Goal: Task Accomplishment & Management: Use online tool/utility

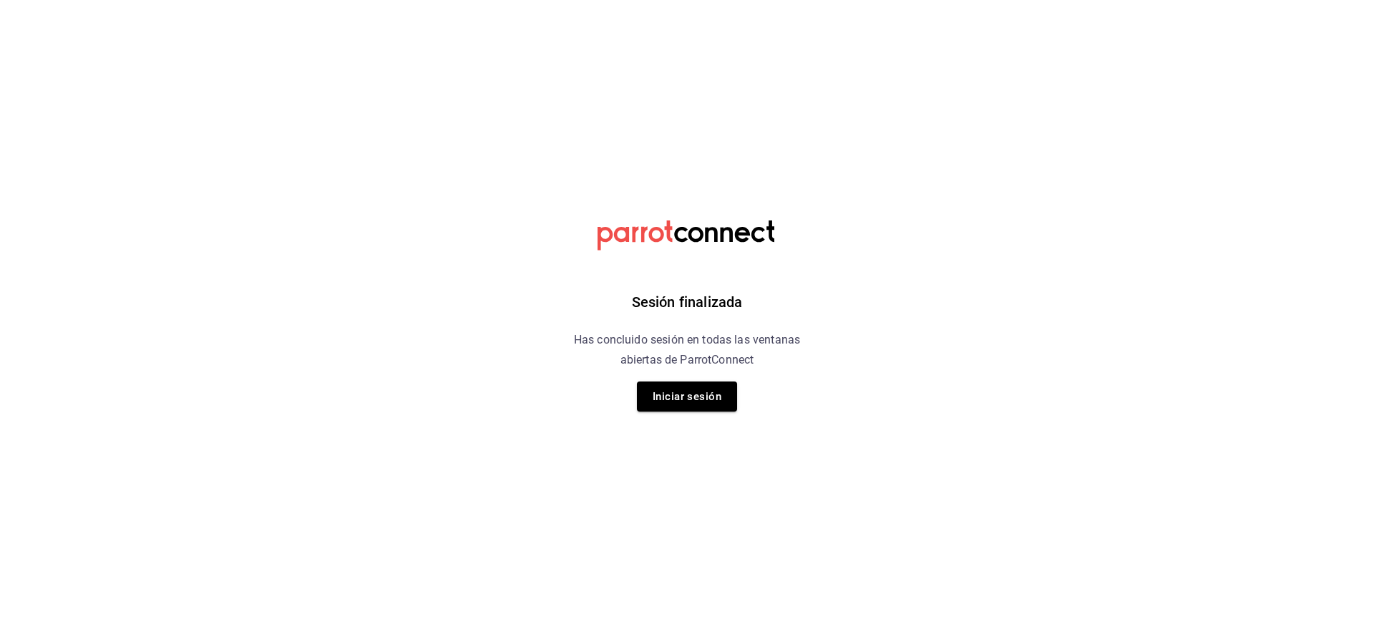
click at [968, 0] on html "Sesión finalizada Has concluido sesión en todas las ventanas abiertas de Parrot…" at bounding box center [687, 0] width 1374 height 0
click at [727, 386] on button "Iniciar sesión" at bounding box center [687, 397] width 100 height 30
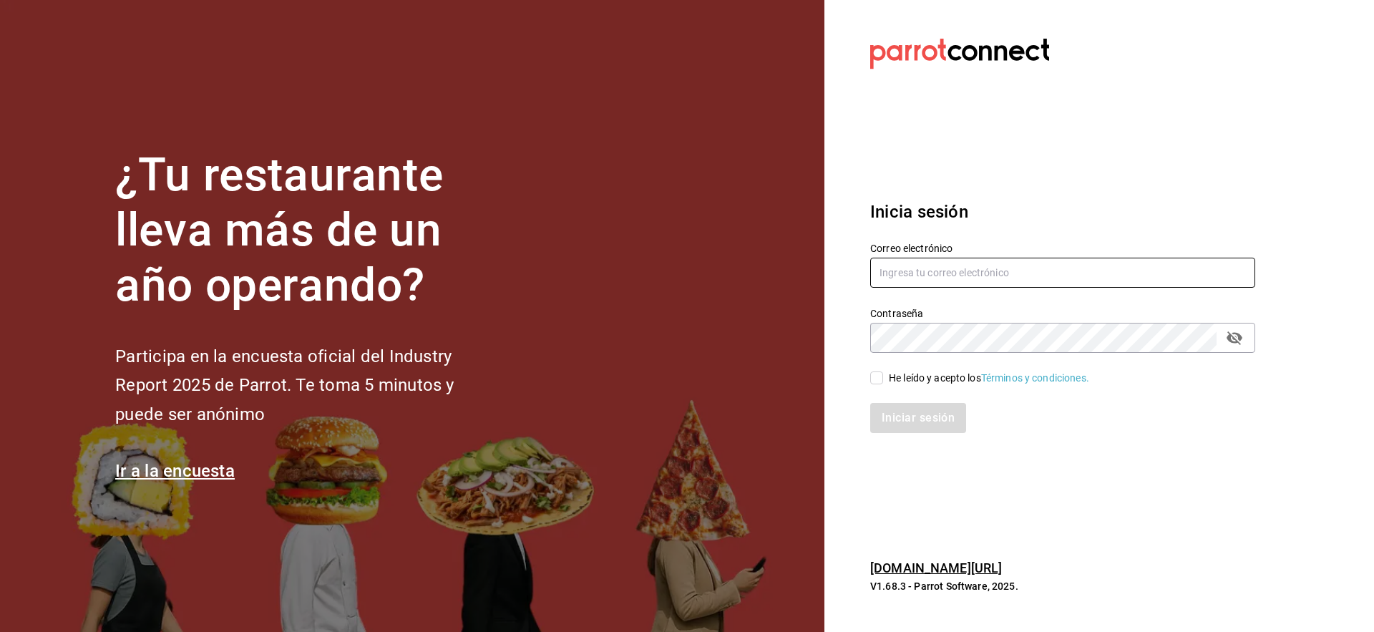
type input "alex@wahaka.com.mx"
click at [879, 373] on input "He leído y acepto los Términos y condiciones." at bounding box center [876, 378] width 13 height 13
checkbox input "true"
click at [909, 414] on button "Iniciar sesión" at bounding box center [918, 418] width 97 height 30
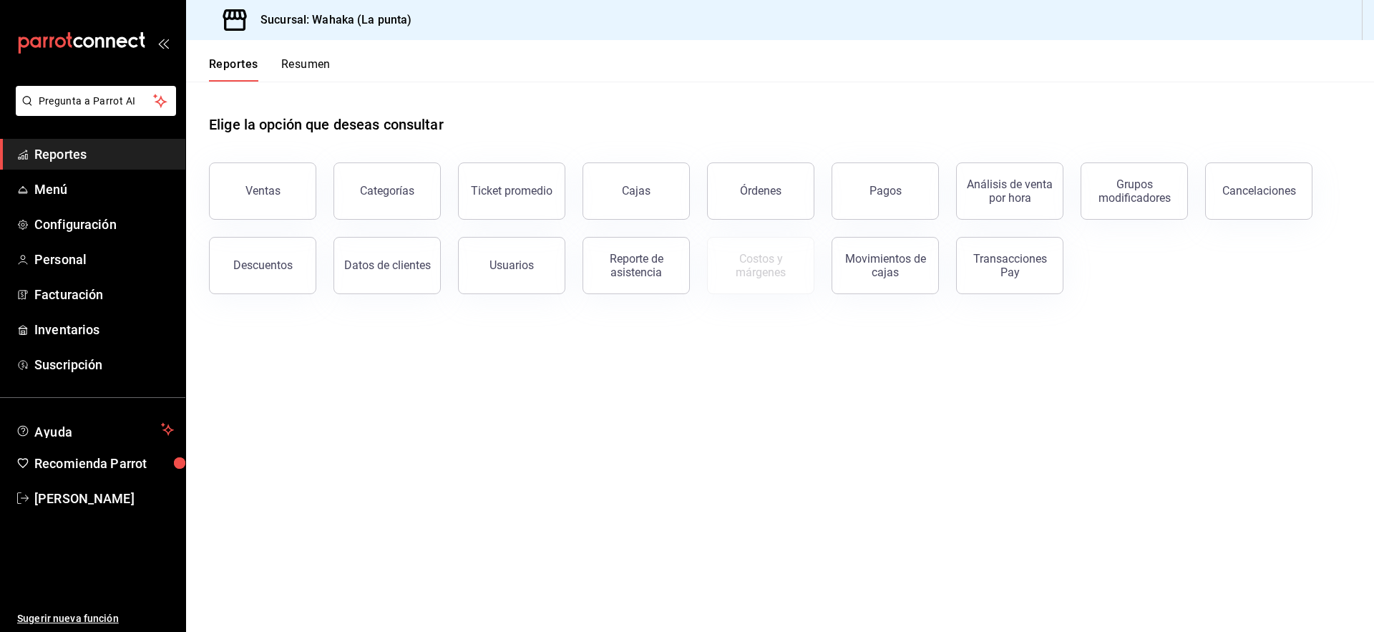
click at [265, 193] on div "Ventas" at bounding box center [263, 191] width 35 height 14
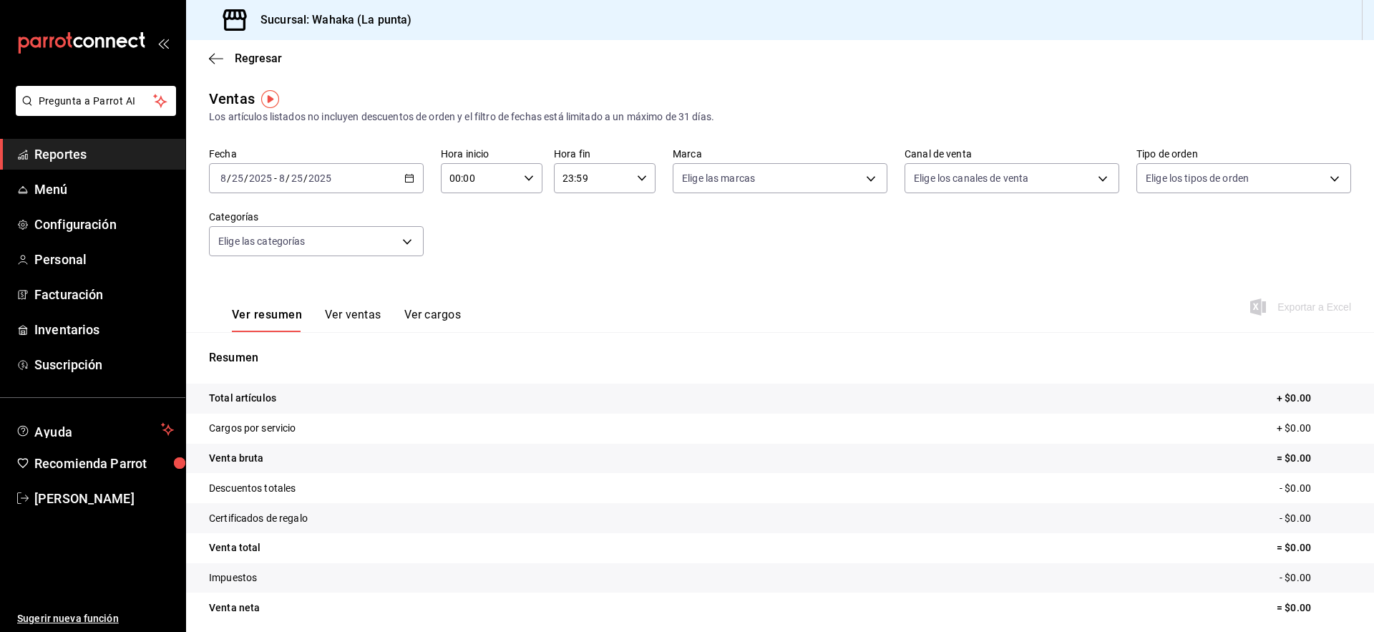
click at [407, 177] on \(Stroke\) "button" at bounding box center [410, 177] width 8 height 1
click at [304, 339] on li "Rango de fechas" at bounding box center [277, 350] width 134 height 32
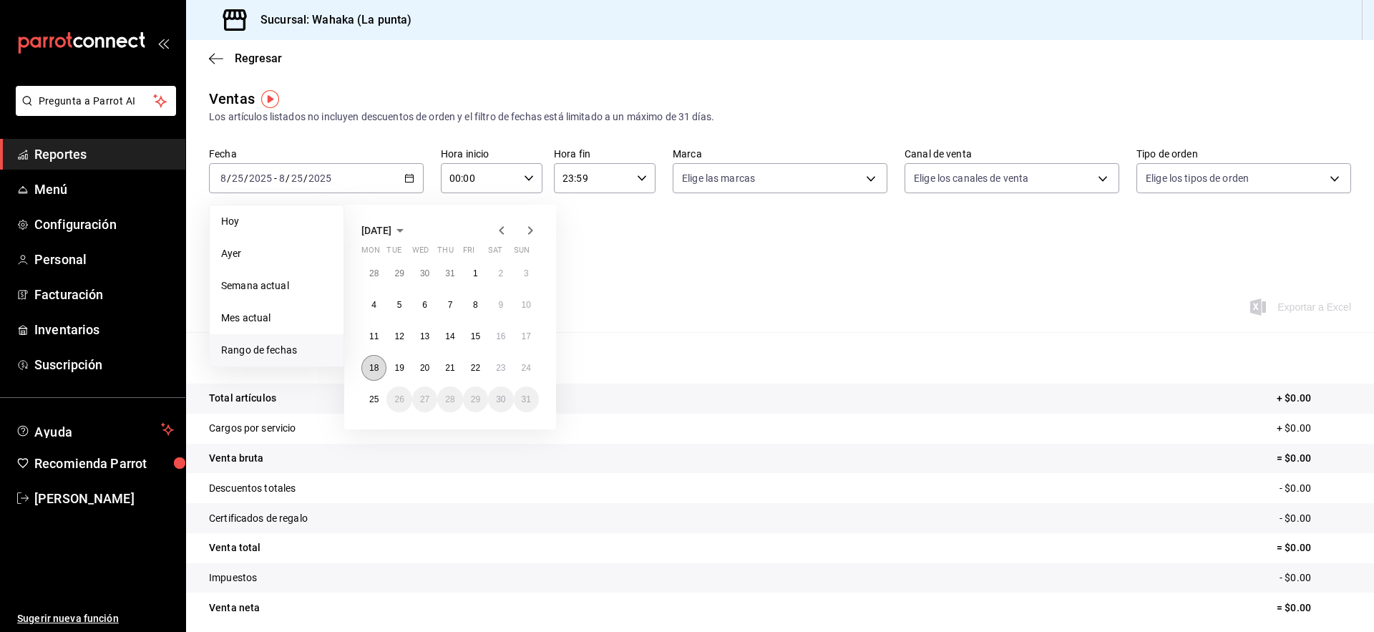
click at [374, 361] on button "18" at bounding box center [373, 368] width 25 height 26
click at [530, 367] on abbr "24" at bounding box center [526, 368] width 9 height 10
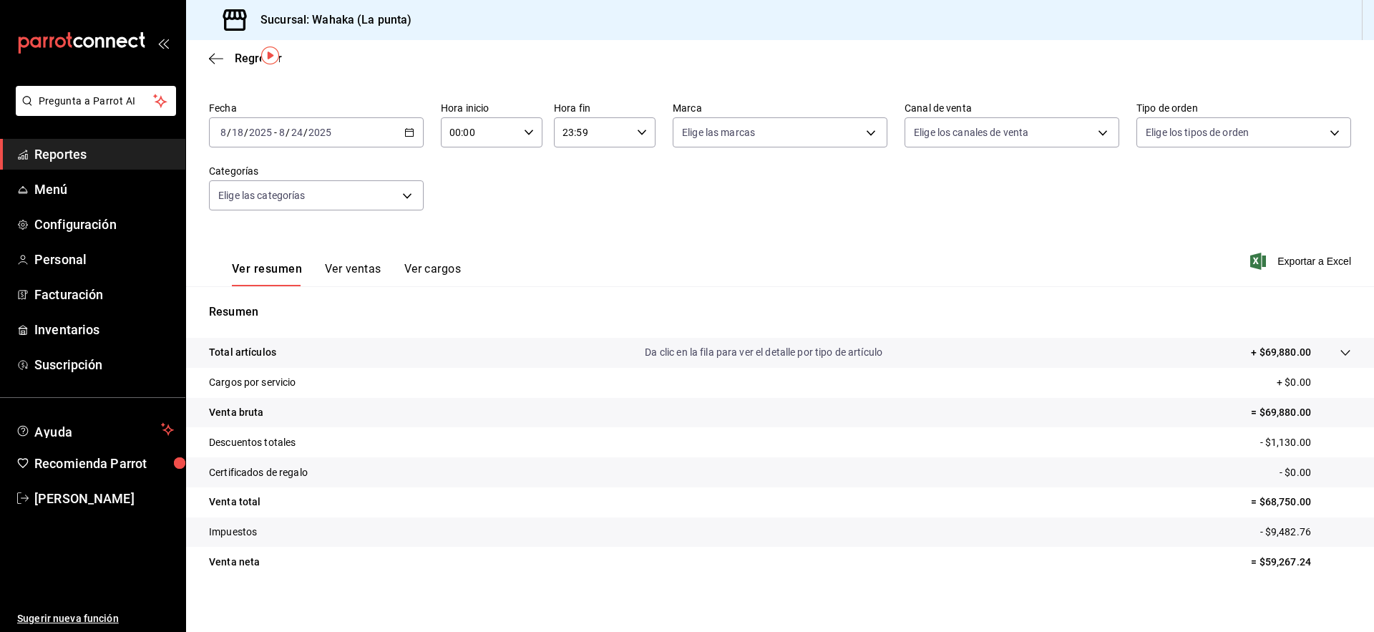
scroll to position [33, 0]
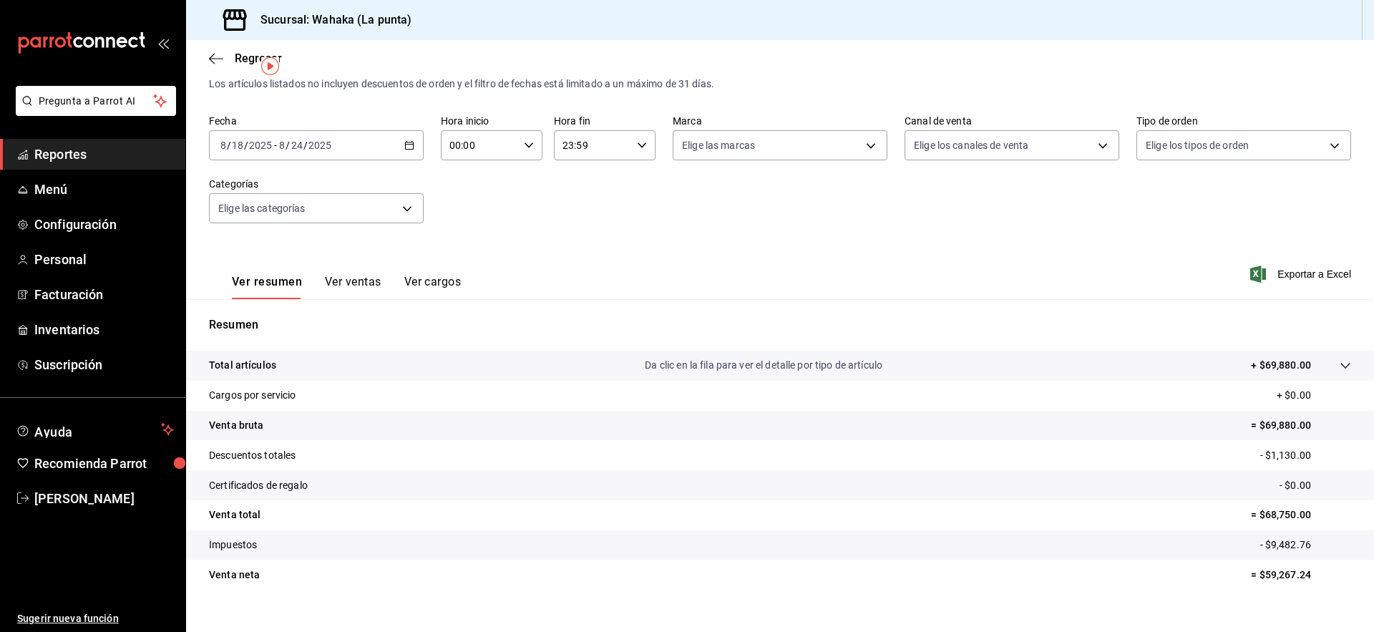
click at [407, 143] on icon "button" at bounding box center [409, 145] width 10 height 10
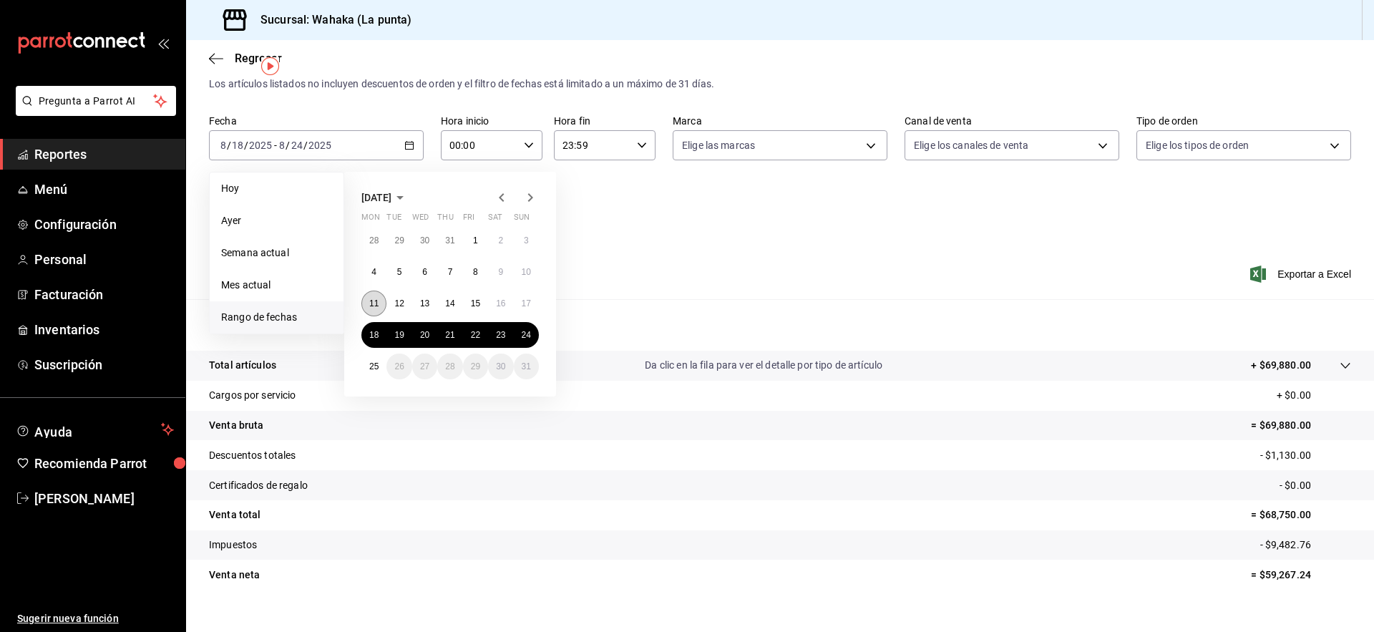
click at [374, 299] on abbr "11" at bounding box center [373, 304] width 9 height 10
click at [531, 299] on button "17" at bounding box center [526, 304] width 25 height 26
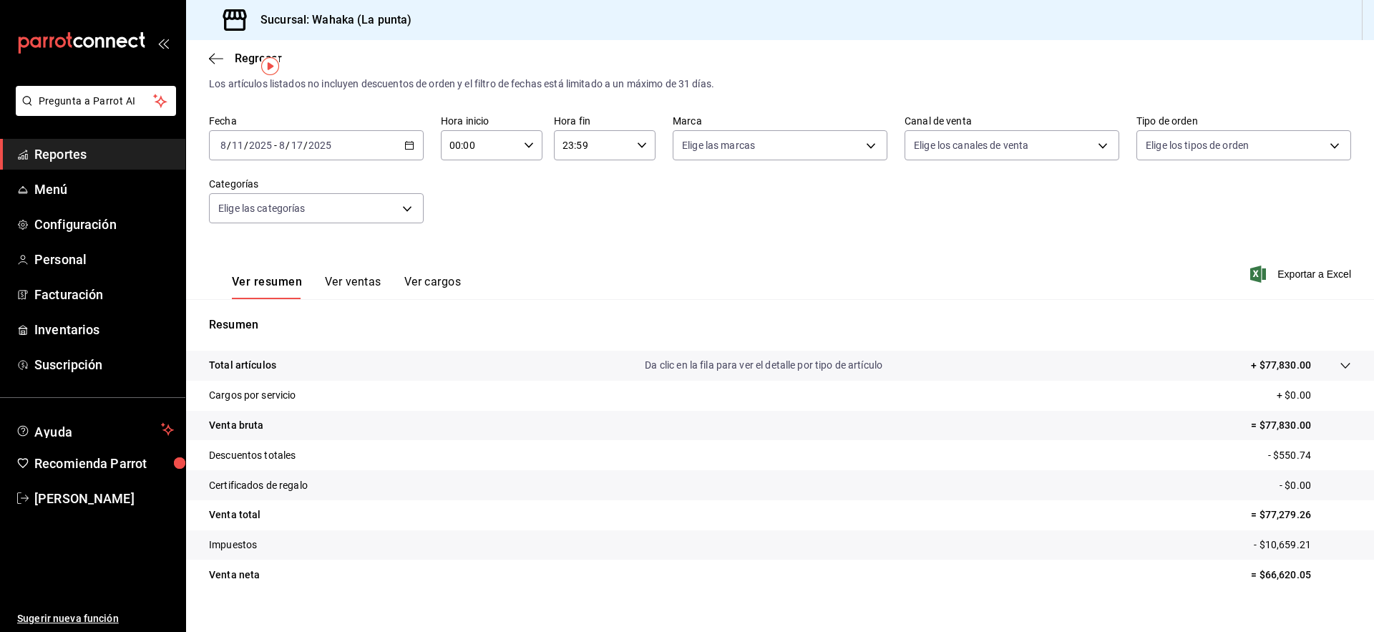
click at [412, 145] on icon "button" at bounding box center [409, 145] width 10 height 10
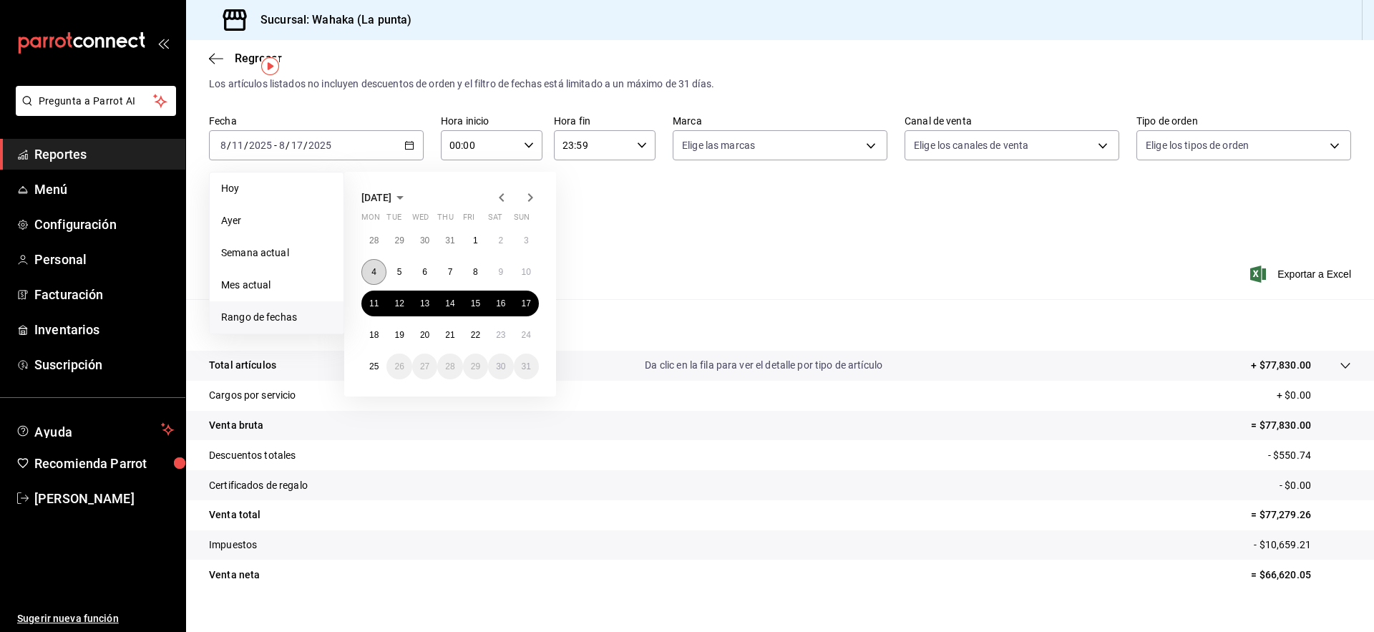
click at [367, 270] on button "4" at bounding box center [373, 272] width 25 height 26
click at [535, 271] on button "10" at bounding box center [526, 272] width 25 height 26
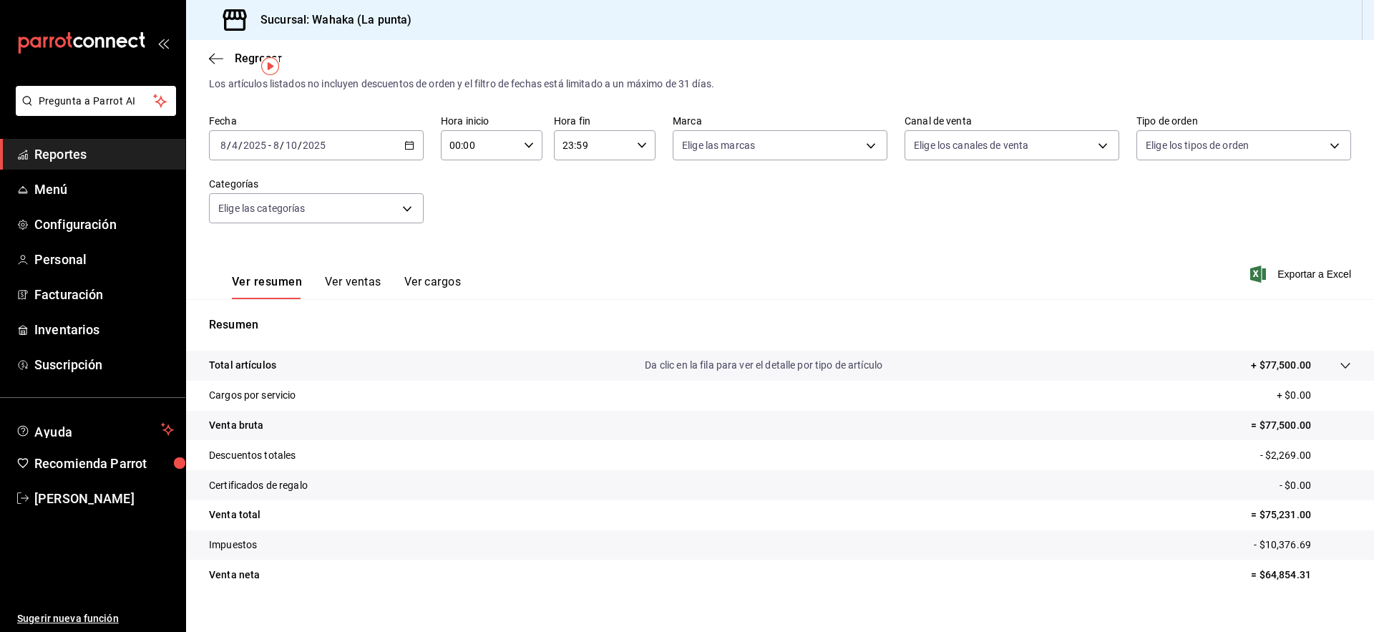
click at [405, 142] on icon "button" at bounding box center [409, 145] width 10 height 10
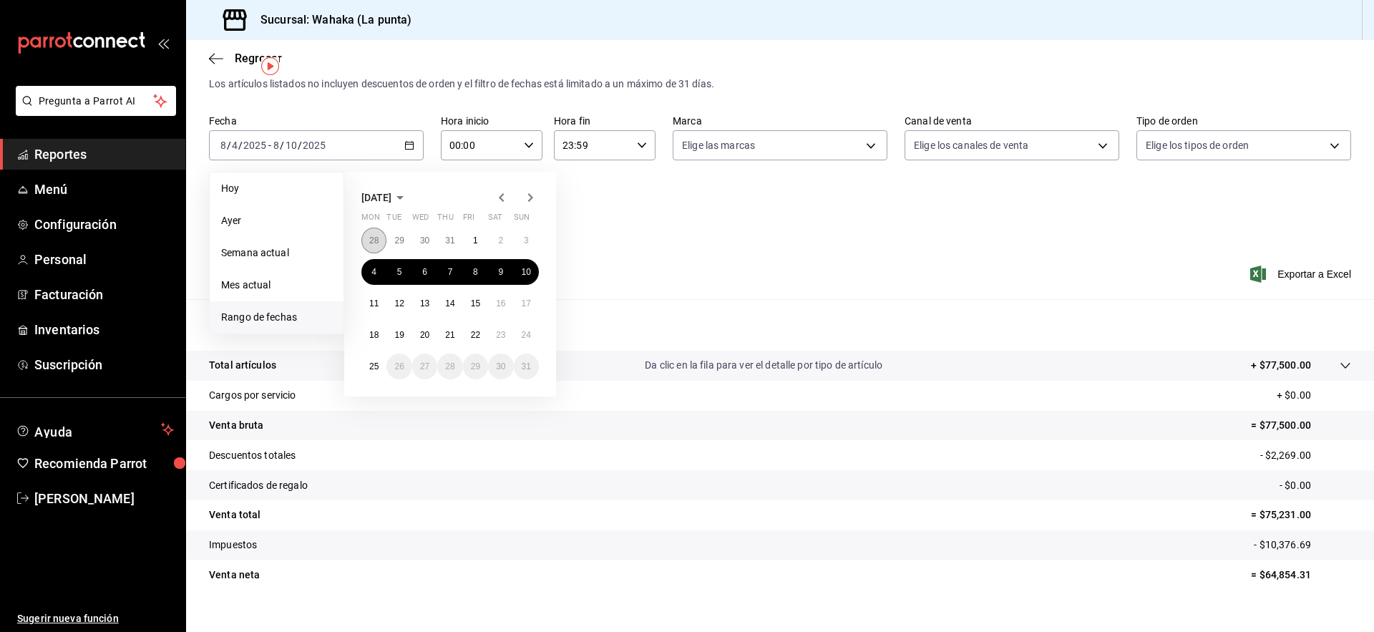
click at [373, 242] on abbr "28" at bounding box center [373, 241] width 9 height 10
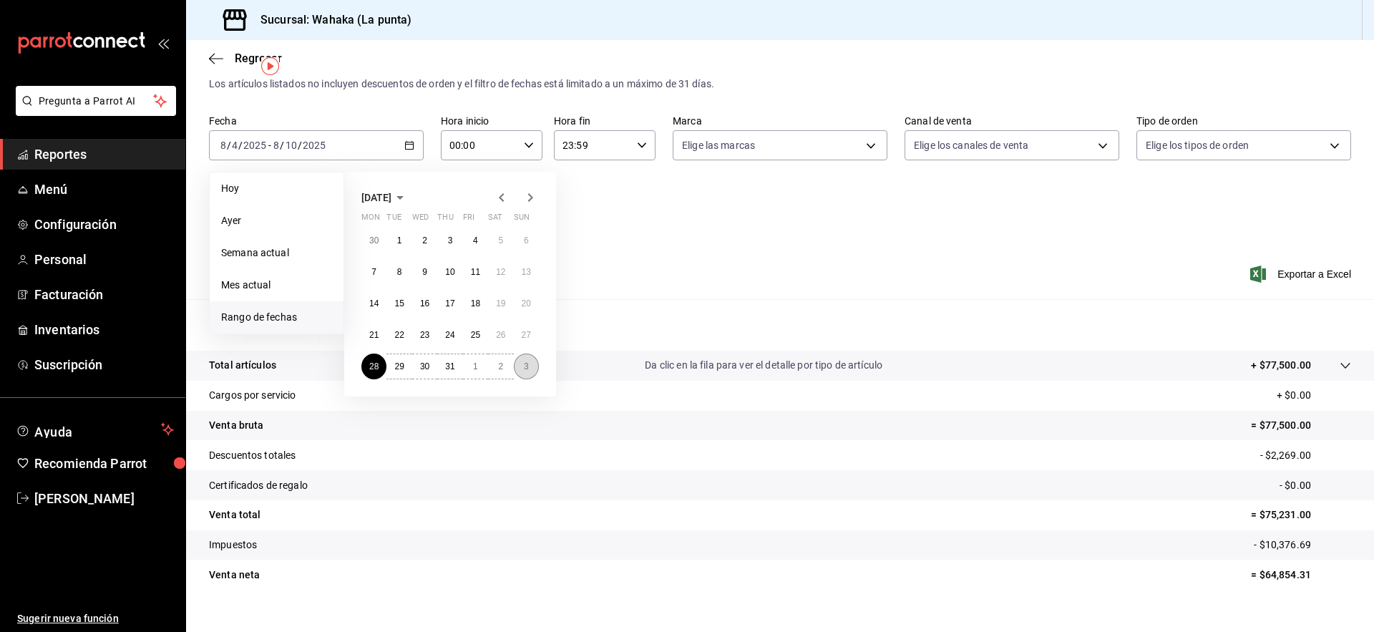
click at [530, 362] on button "3" at bounding box center [526, 367] width 25 height 26
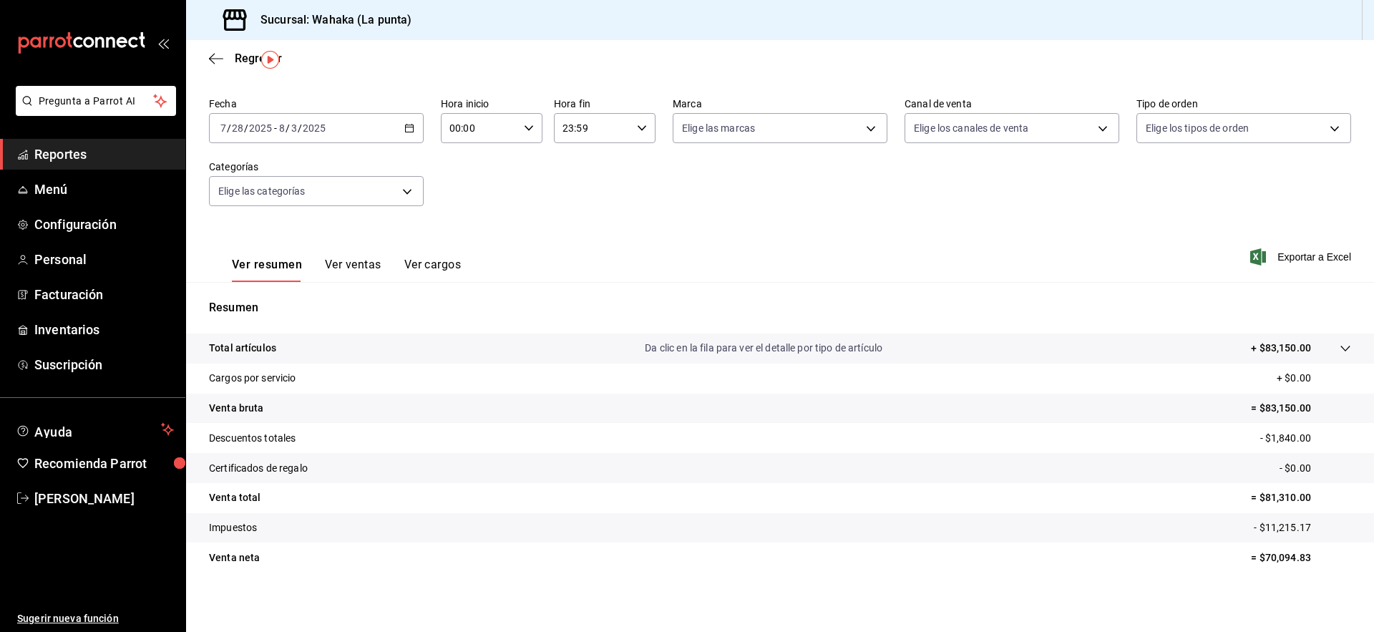
scroll to position [54, 0]
click at [359, 262] on button "Ver ventas" at bounding box center [353, 266] width 57 height 24
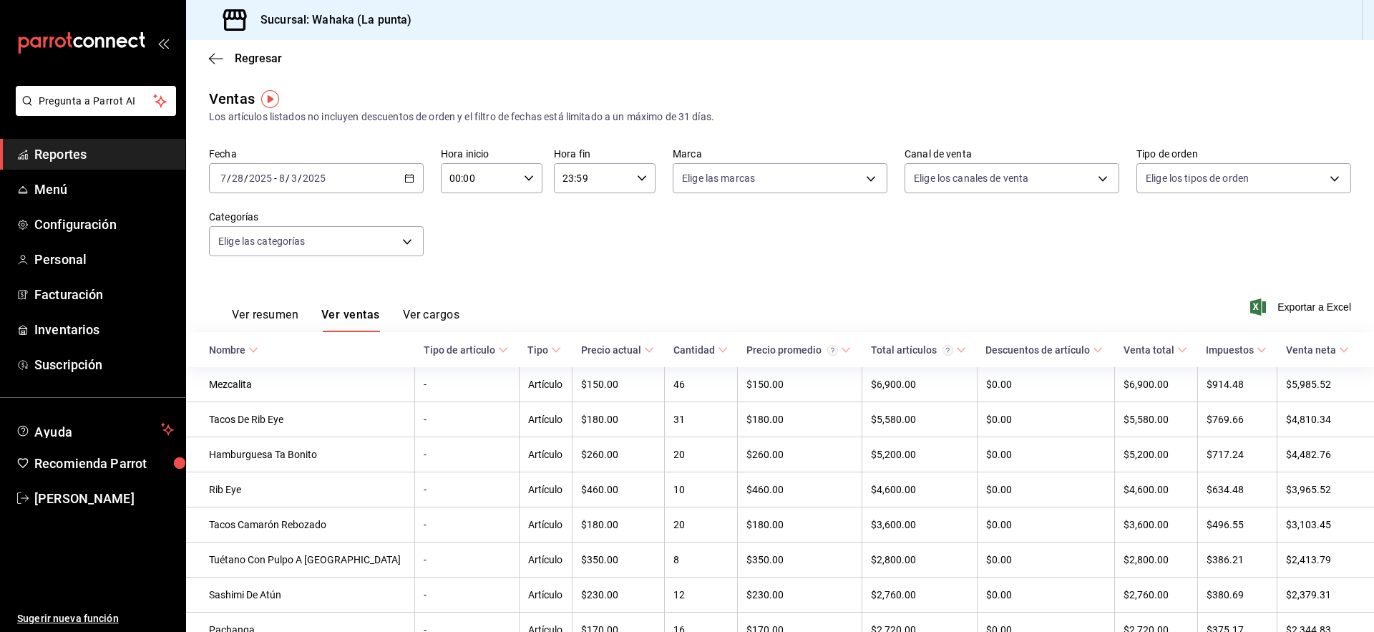
click at [406, 177] on \(Stroke\) "button" at bounding box center [410, 177] width 8 height 1
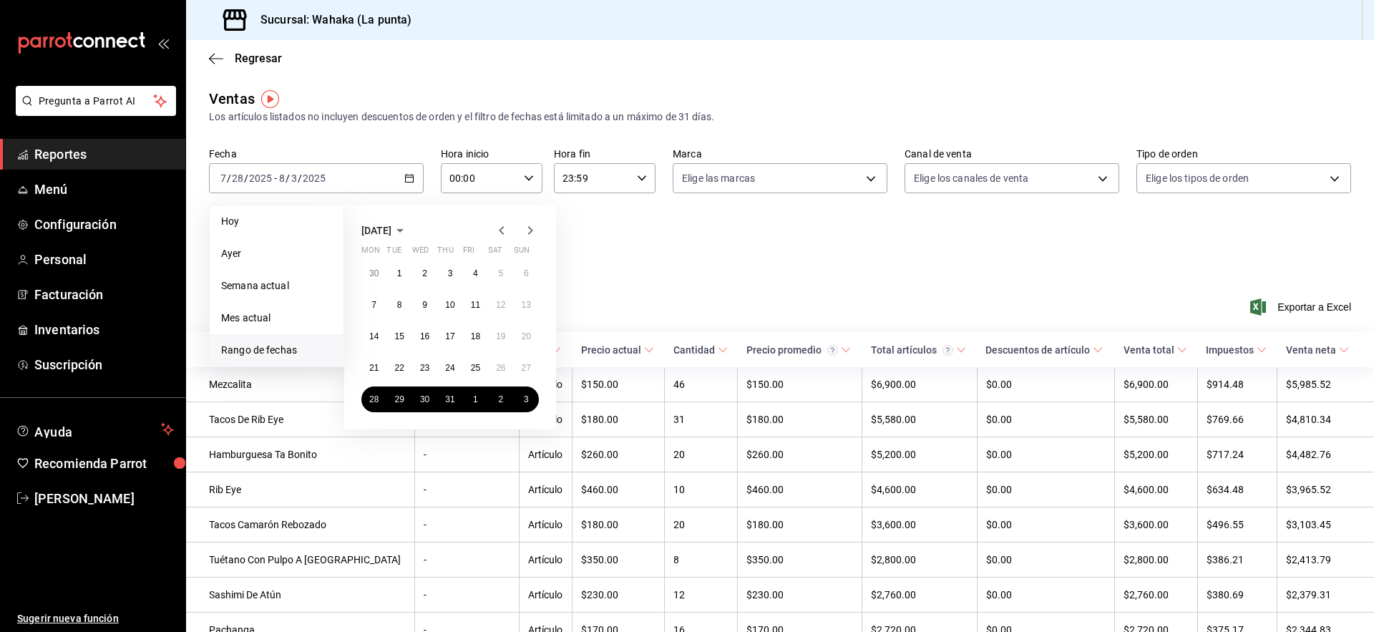
click at [530, 226] on icon "button" at bounding box center [530, 230] width 17 height 17
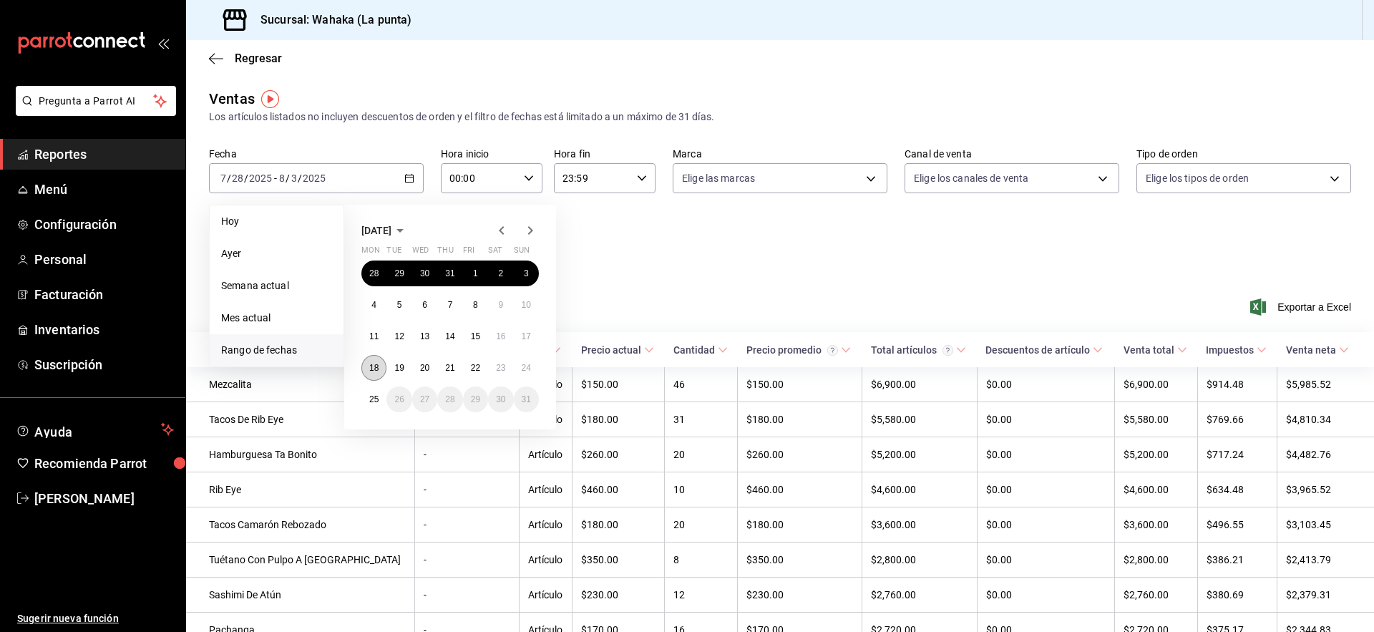
click at [372, 372] on abbr "18" at bounding box center [373, 368] width 9 height 10
click at [522, 361] on button "24" at bounding box center [526, 368] width 25 height 26
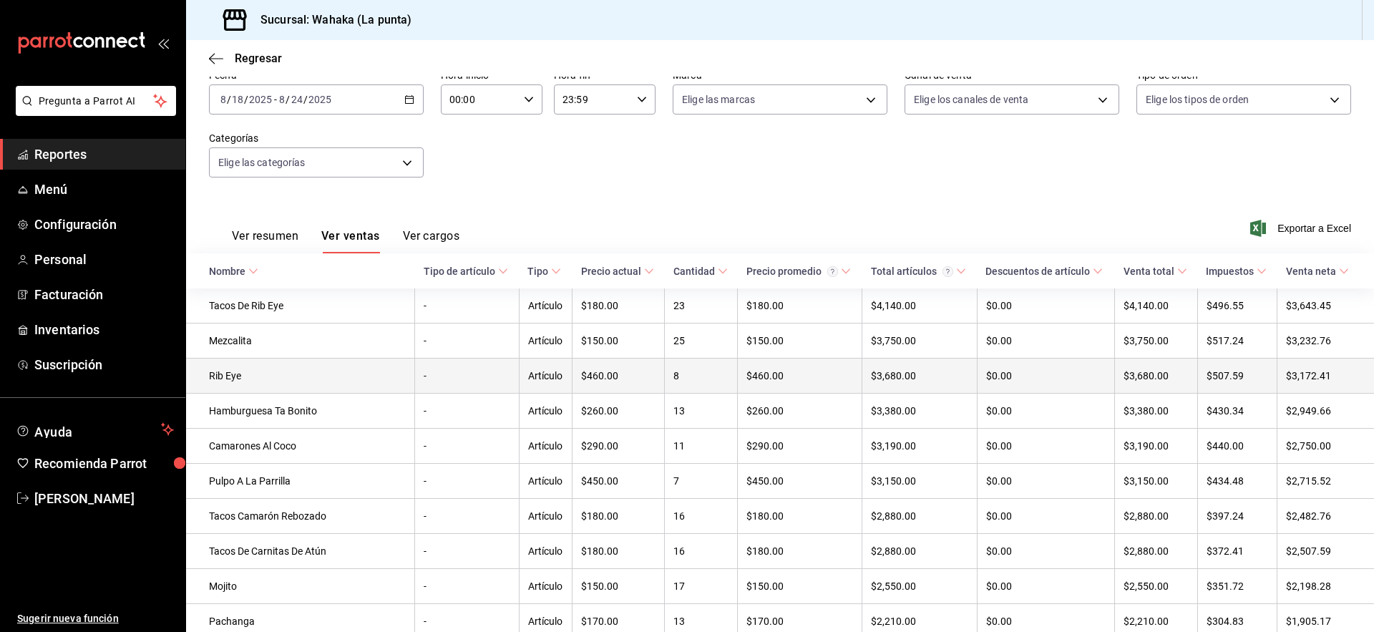
scroll to position [153, 0]
